Goal: Task Accomplishment & Management: Manage account settings

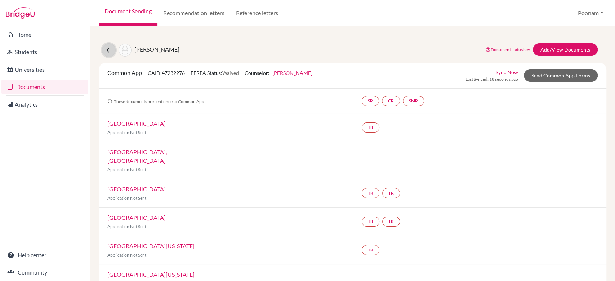
click at [106, 50] on icon at bounding box center [108, 50] width 7 height 7
click at [106, 44] on button at bounding box center [109, 50] width 14 height 14
click at [35, 88] on link "Documents" at bounding box center [44, 87] width 87 height 14
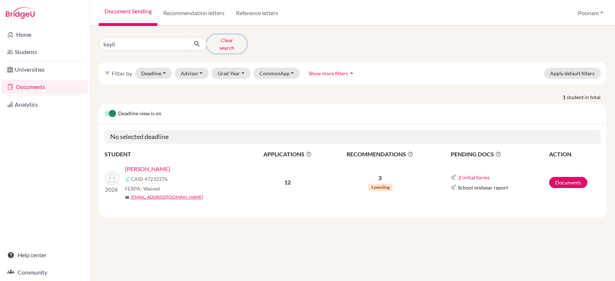
click at [222, 45] on button "Clear search" at bounding box center [227, 44] width 40 height 19
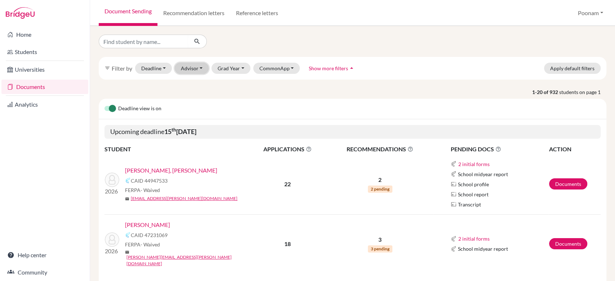
click at [190, 71] on button "Advisor" at bounding box center [192, 68] width 34 height 11
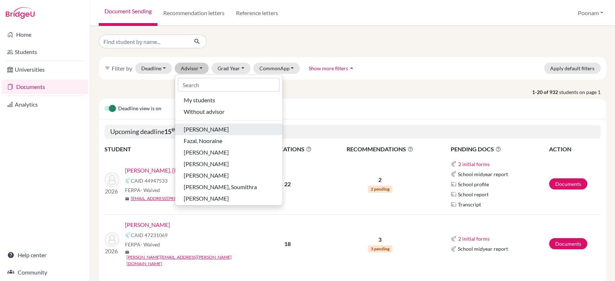
click at [215, 127] on span "Bajaj, Harmeet" at bounding box center [206, 129] width 45 height 9
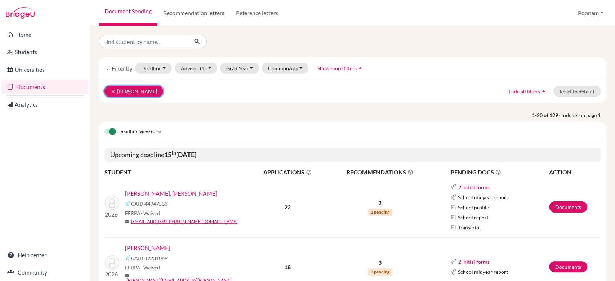
click at [111, 88] on button "clear Bajaj, Harmeet" at bounding box center [134, 91] width 59 height 11
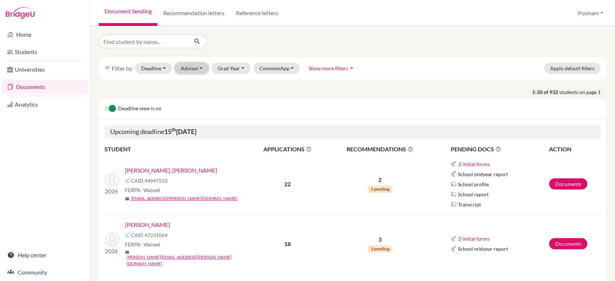
click at [196, 68] on button "Advisor" at bounding box center [192, 68] width 34 height 11
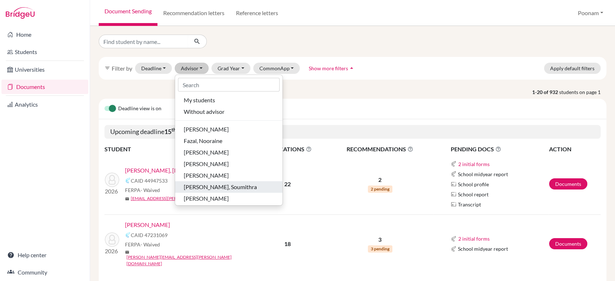
click at [193, 189] on span "Nagendran, Soumithra" at bounding box center [220, 187] width 73 height 9
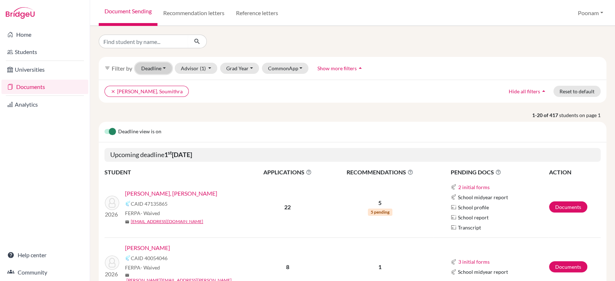
click at [153, 66] on button "Deadline - Select a date range Or double click for a single date selection Toda…" at bounding box center [153, 68] width 37 height 11
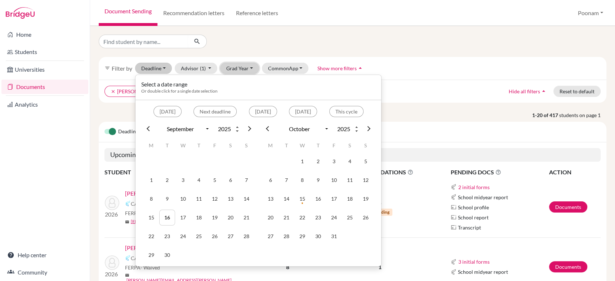
click at [249, 70] on button "Grad Year" at bounding box center [239, 68] width 39 height 11
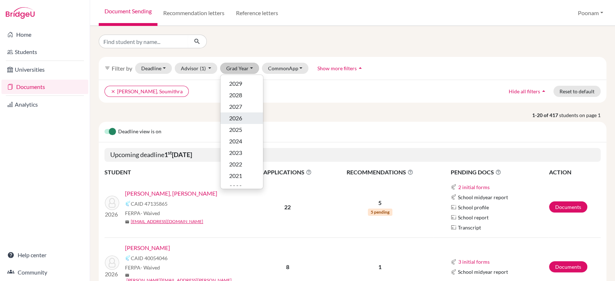
click at [237, 120] on span "2026" at bounding box center [235, 118] width 13 height 9
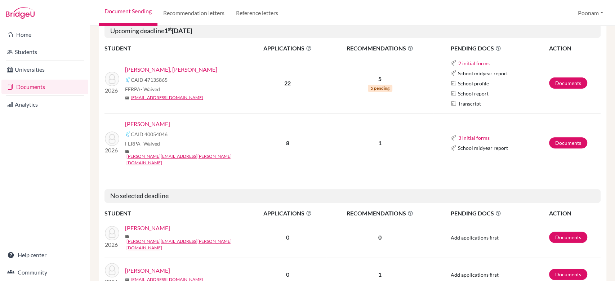
scroll to position [127, 0]
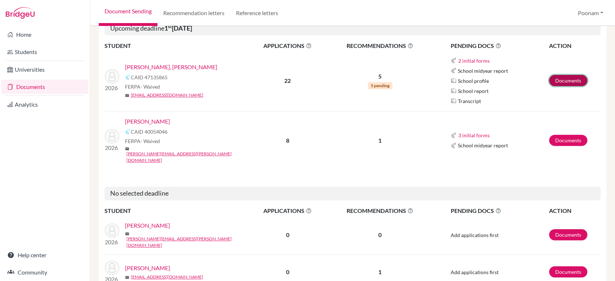
click at [564, 82] on link "Documents" at bounding box center [568, 80] width 38 height 11
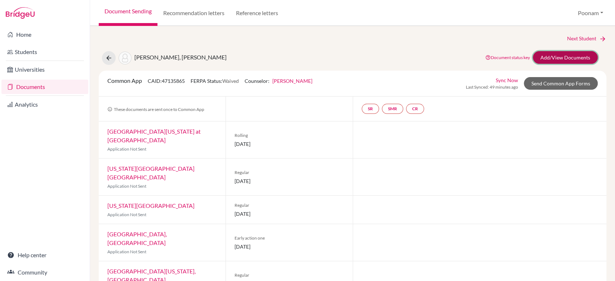
click at [562, 59] on link "Add/View Documents" at bounding box center [565, 57] width 65 height 13
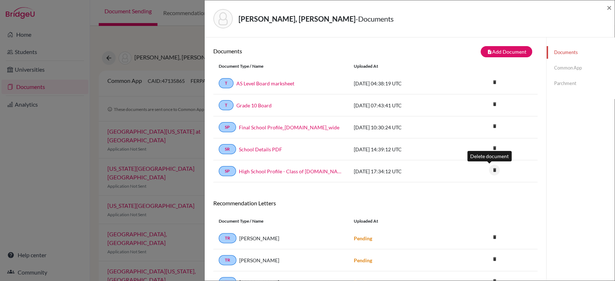
click at [494, 167] on icon "delete" at bounding box center [494, 170] width 11 height 11
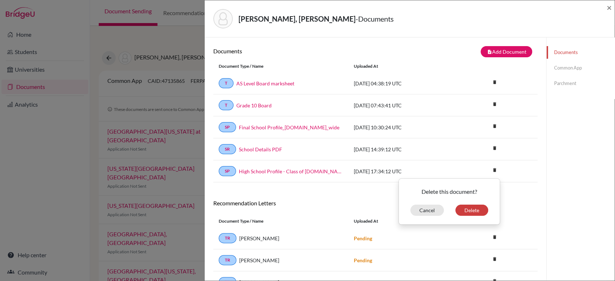
click at [568, 67] on link "Common App" at bounding box center [581, 68] width 68 height 13
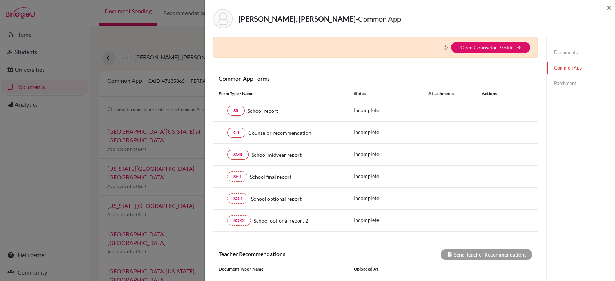
scroll to position [35, 0]
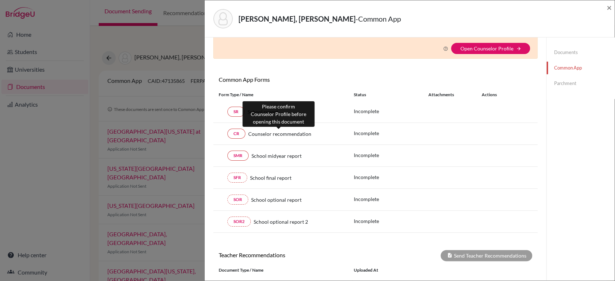
click at [289, 136] on span "Counselor recommendation" at bounding box center [279, 134] width 63 height 8
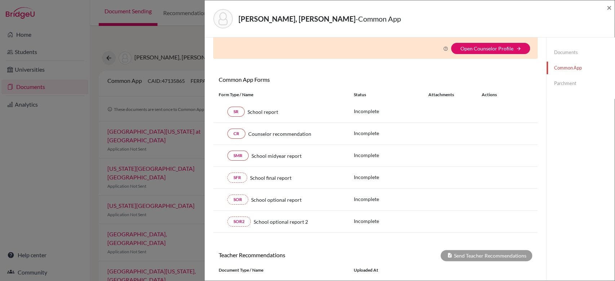
scroll to position [0, 0]
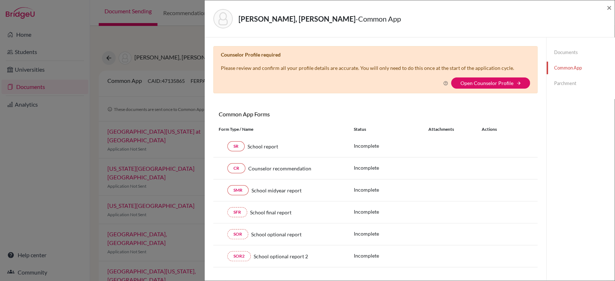
click at [557, 53] on link "Documents" at bounding box center [581, 52] width 68 height 13
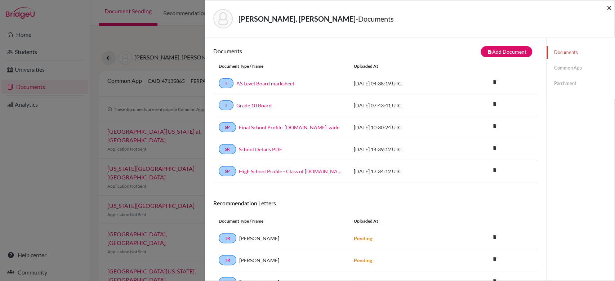
click at [610, 7] on span "×" at bounding box center [609, 7] width 5 height 10
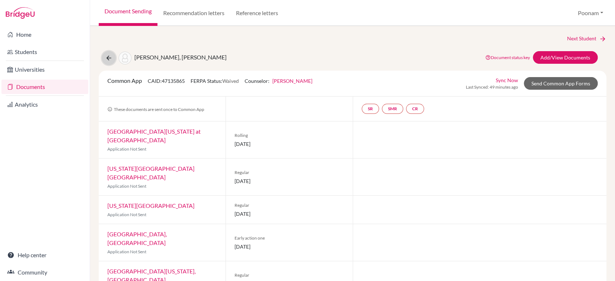
click at [106, 60] on icon at bounding box center [108, 57] width 7 height 7
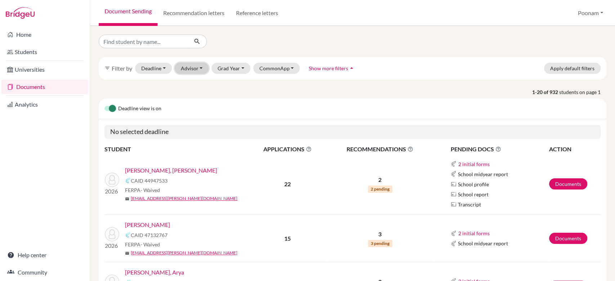
click at [188, 65] on button "Advisor" at bounding box center [192, 68] width 34 height 11
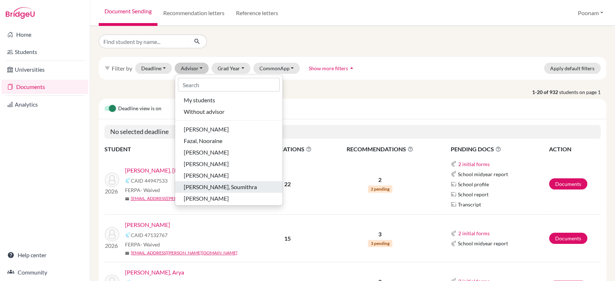
click at [179, 190] on button "[PERSON_NAME], Soumithra" at bounding box center [228, 187] width 107 height 12
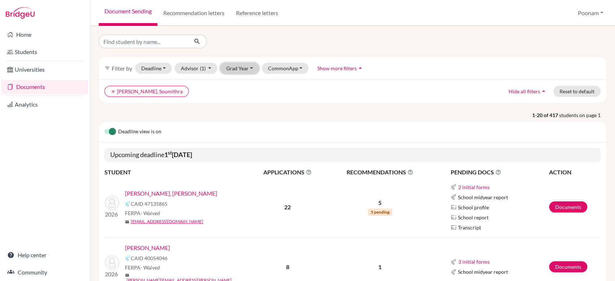
click at [230, 67] on button "Grad Year" at bounding box center [239, 68] width 39 height 11
click at [230, 118] on span "2026" at bounding box center [235, 118] width 13 height 9
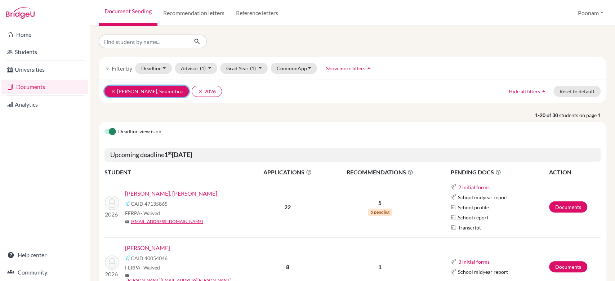
click at [111, 90] on icon "clear" at bounding box center [113, 91] width 5 height 5
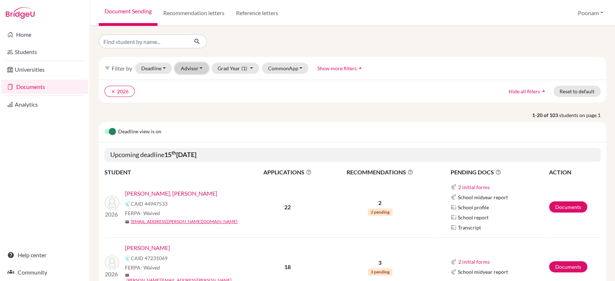
click at [188, 70] on button "Advisor" at bounding box center [192, 68] width 34 height 11
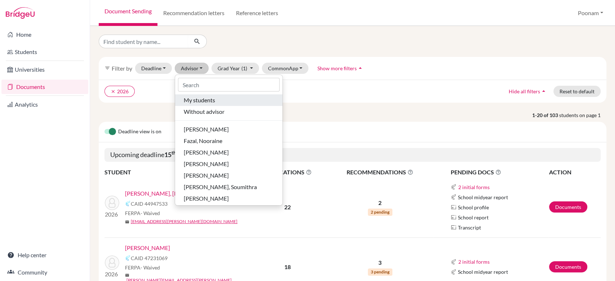
click at [211, 103] on span "My students" at bounding box center [199, 100] width 31 height 9
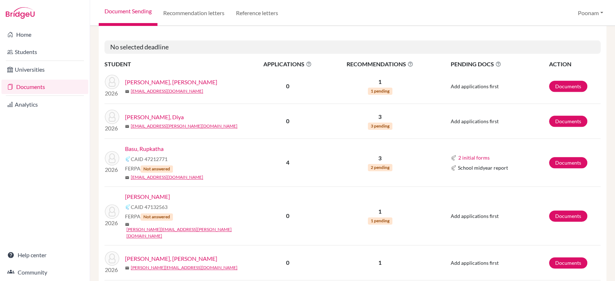
scroll to position [537, 0]
